Goal: Transaction & Acquisition: Purchase product/service

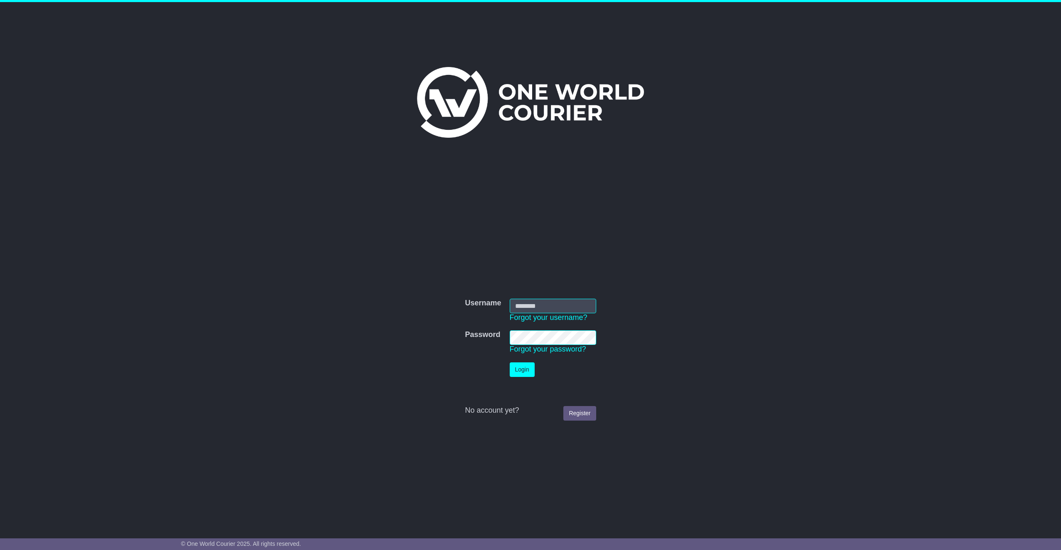
type input "**********"
click at [520, 370] on button "Login" at bounding box center [522, 369] width 25 height 15
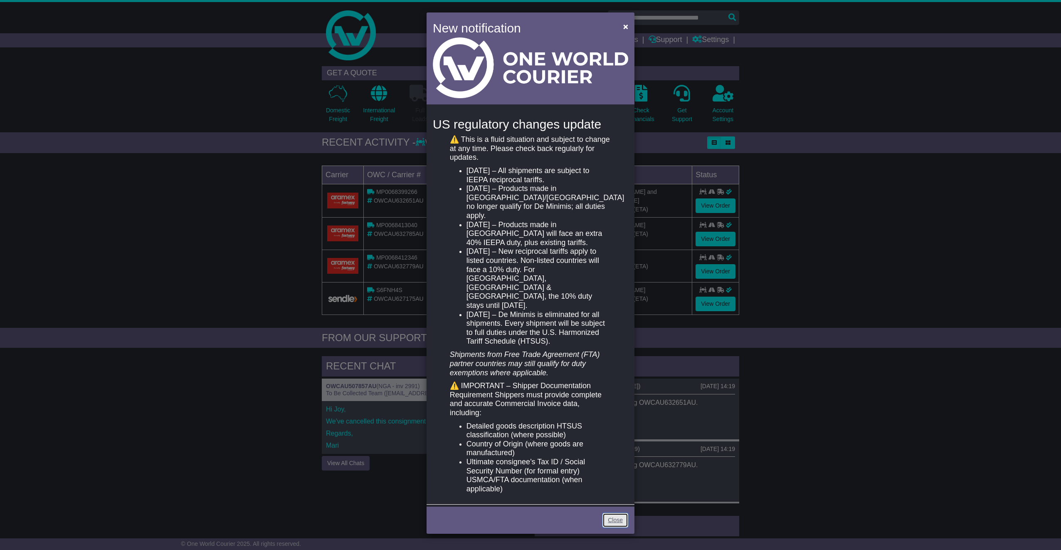
click at [612, 513] on link "Close" at bounding box center [615, 520] width 26 height 15
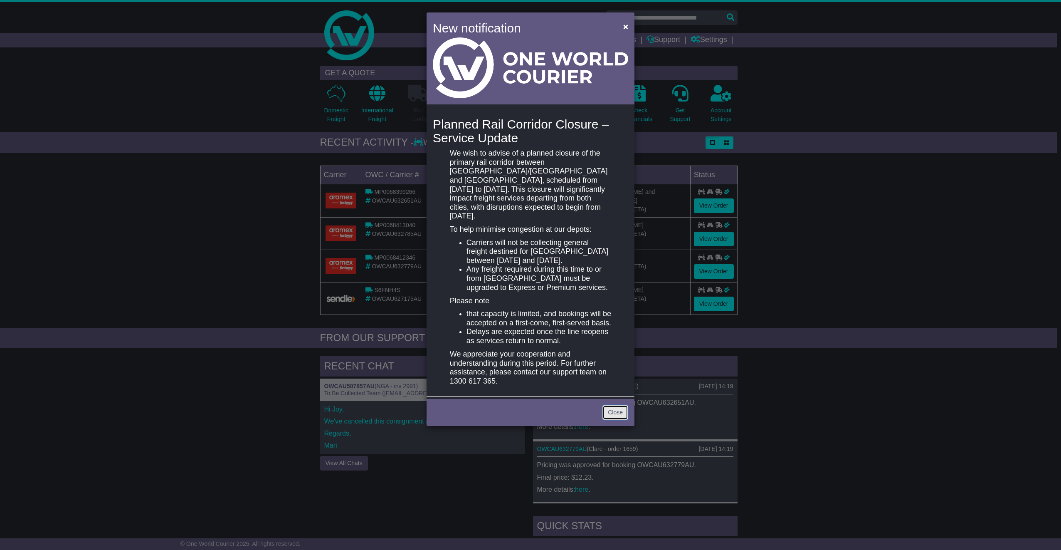
click at [614, 418] on link "Close" at bounding box center [615, 412] width 26 height 15
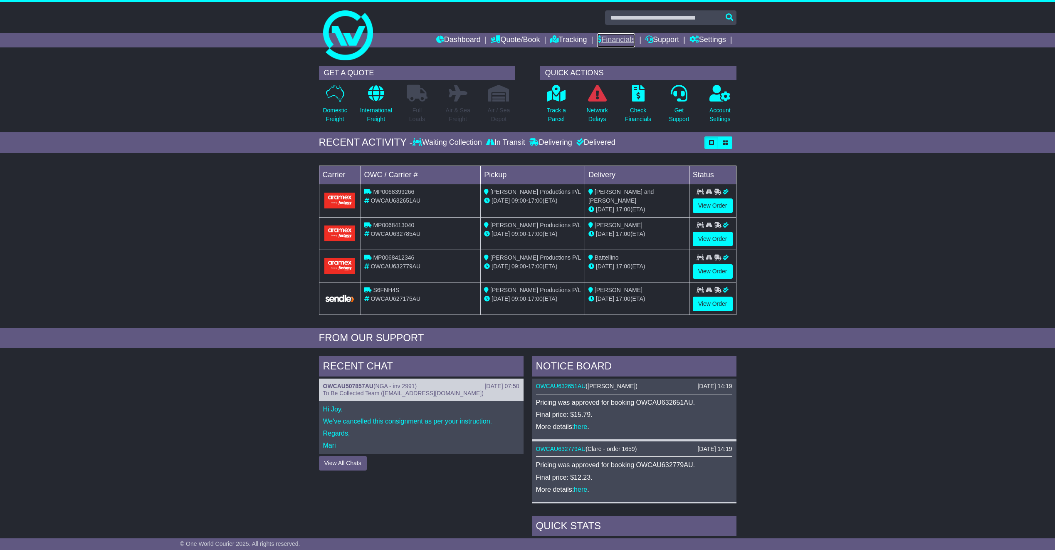
click at [618, 42] on link "Financials" at bounding box center [616, 40] width 38 height 14
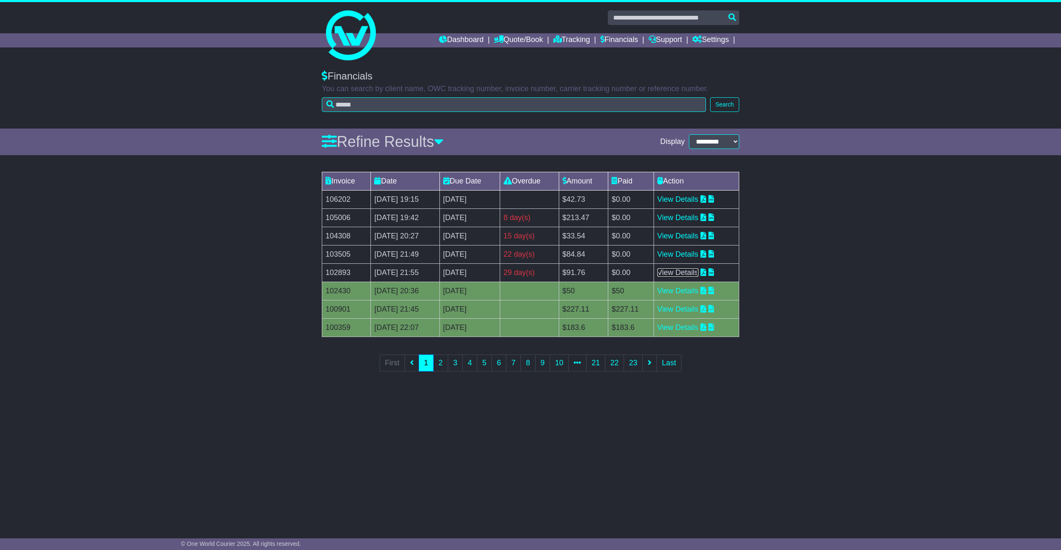
click at [690, 271] on link "View Details" at bounding box center [677, 272] width 41 height 8
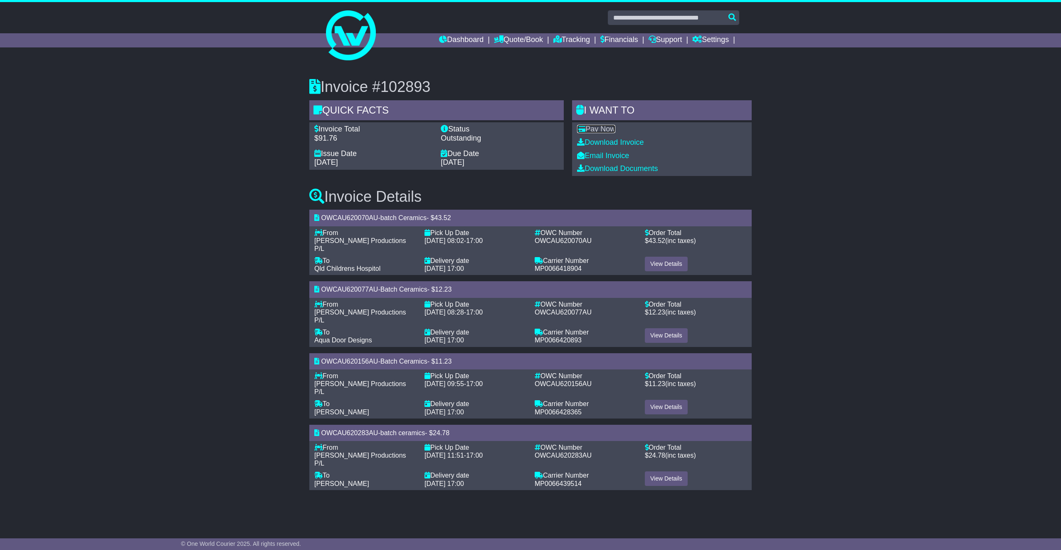
click at [601, 131] on link "Pay Now" at bounding box center [596, 129] width 38 height 8
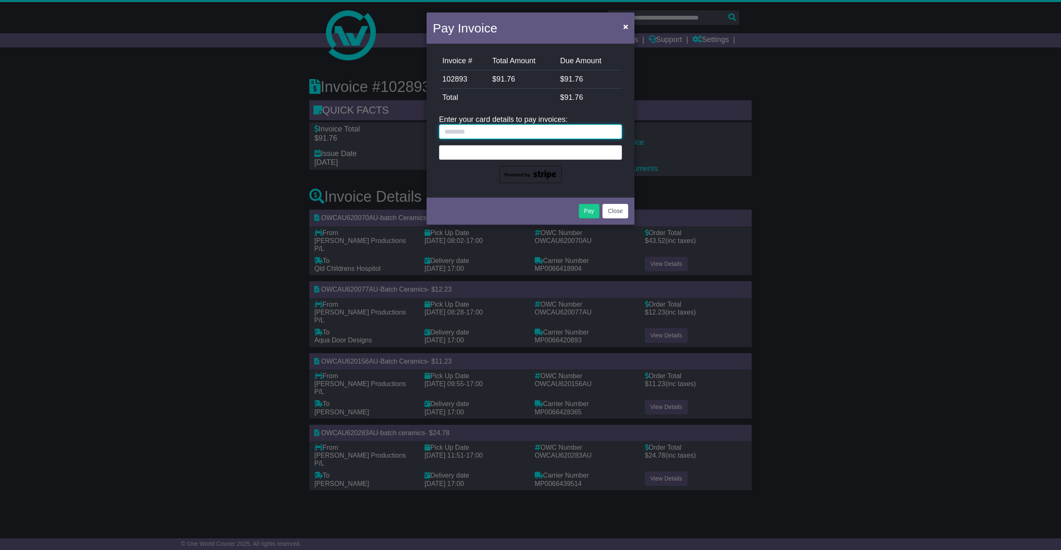
click at [488, 133] on input "text" at bounding box center [530, 131] width 183 height 15
type input "**********"
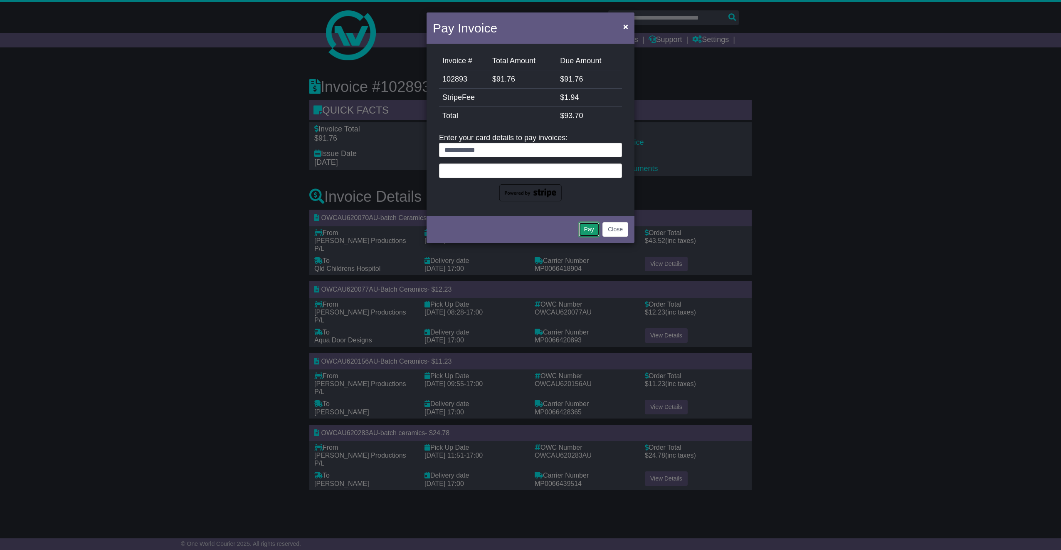
click at [589, 230] on button "Pay" at bounding box center [589, 229] width 21 height 15
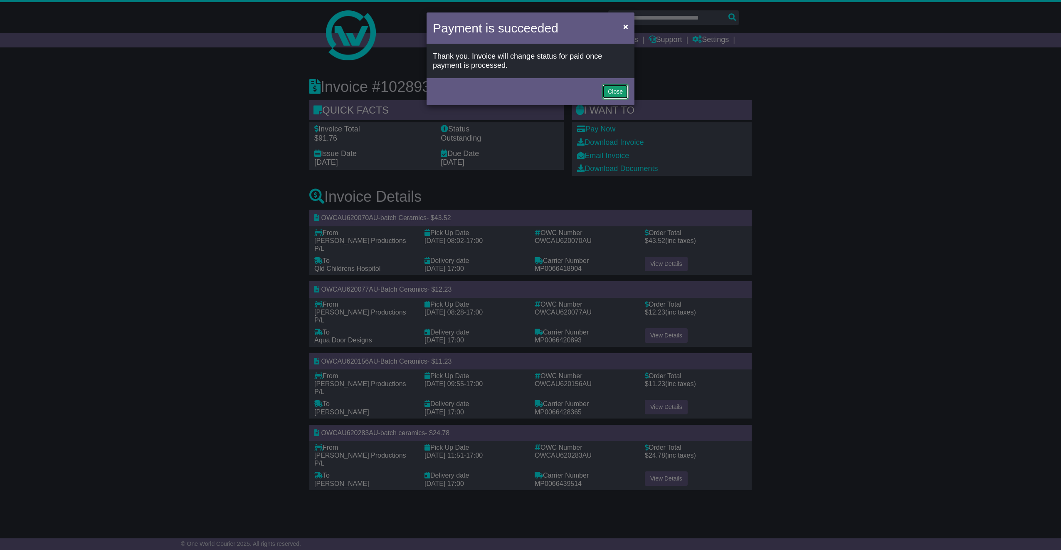
click at [616, 91] on button "Close" at bounding box center [615, 91] width 26 height 15
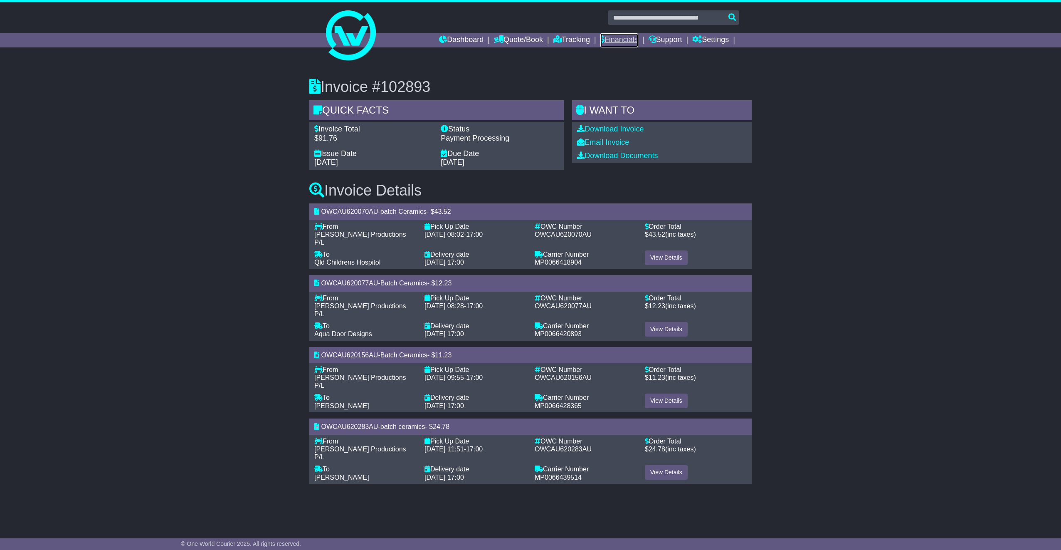
click at [615, 42] on link "Financials" at bounding box center [619, 40] width 38 height 14
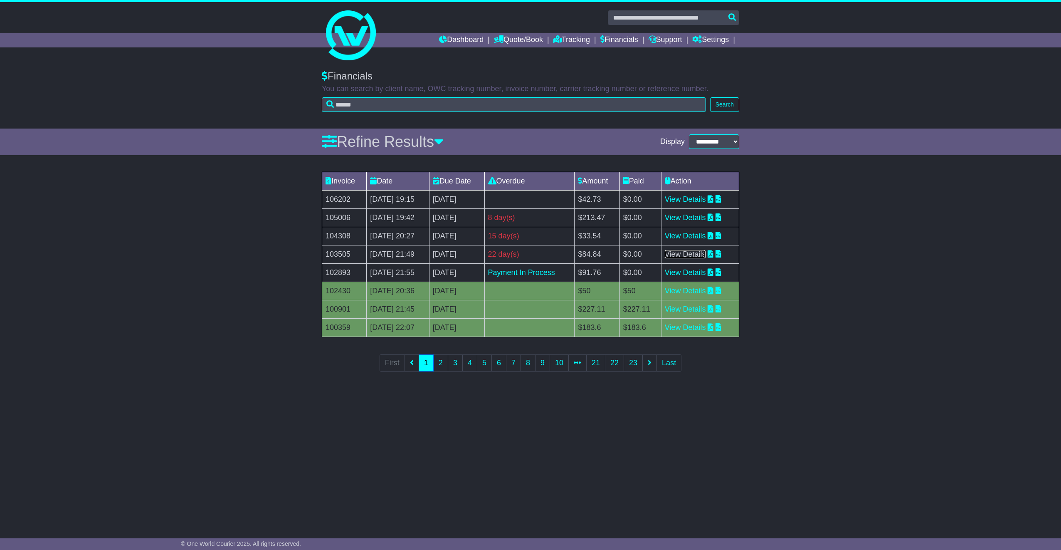
click at [692, 254] on link "View Details" at bounding box center [685, 254] width 41 height 8
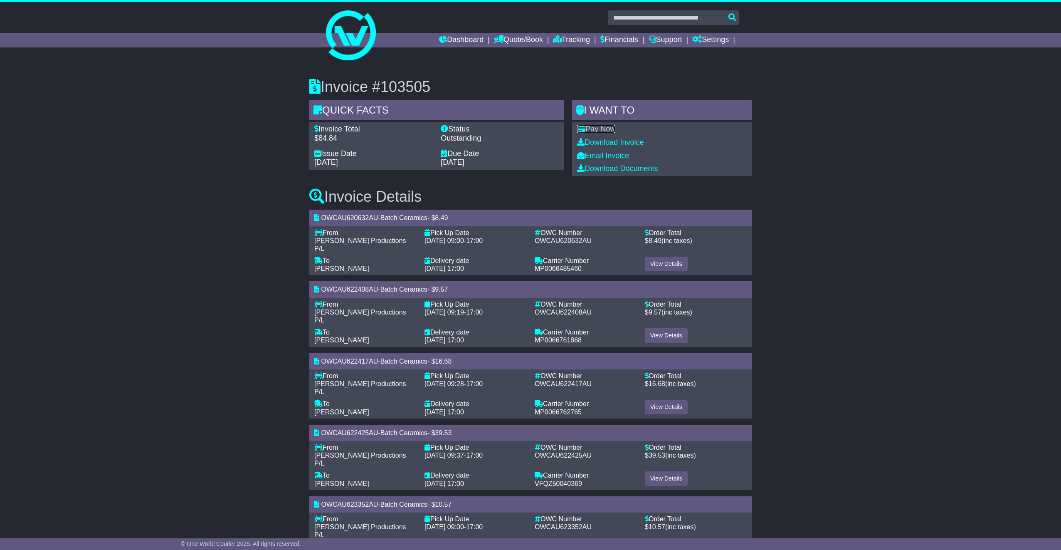
click at [601, 129] on link "Pay Now" at bounding box center [596, 129] width 38 height 8
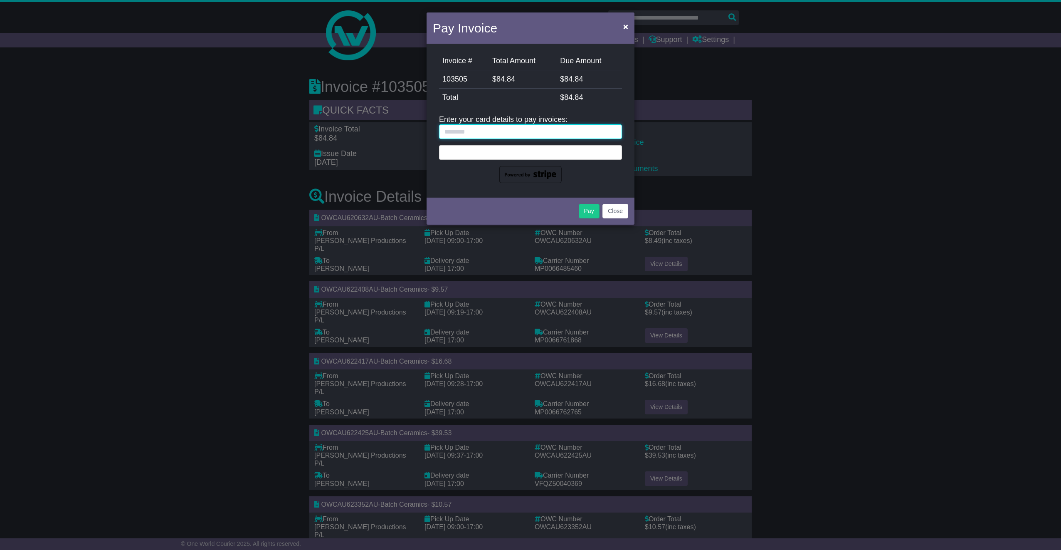
click at [507, 133] on input "text" at bounding box center [530, 131] width 183 height 15
type input "**********"
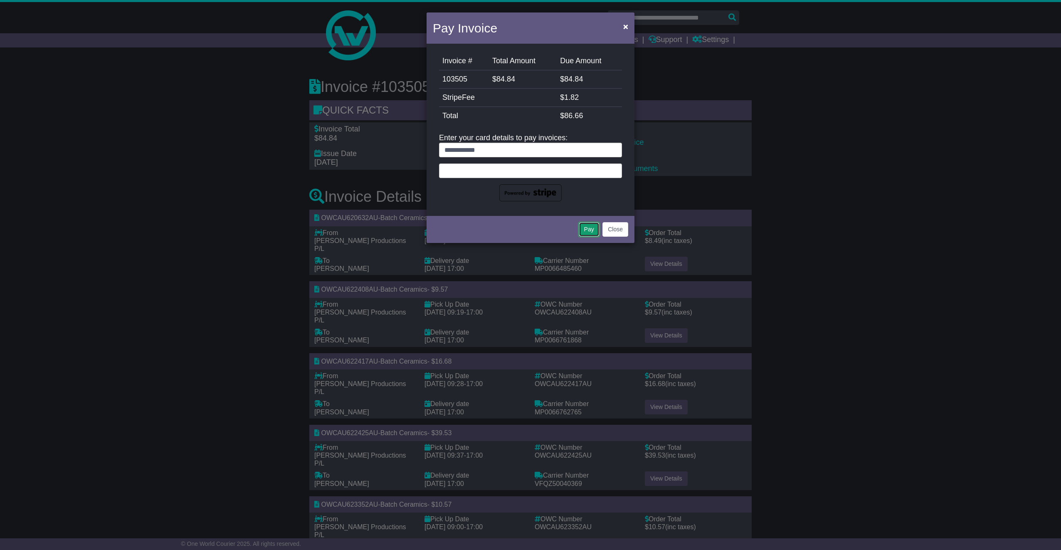
click at [590, 229] on button "Pay" at bounding box center [589, 229] width 21 height 15
